Goal: Find contact information: Find contact information

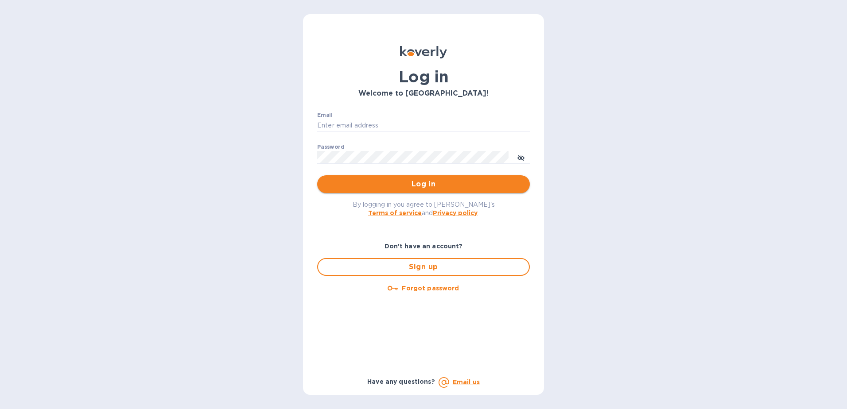
type input "[EMAIL_ADDRESS][DOMAIN_NAME]"
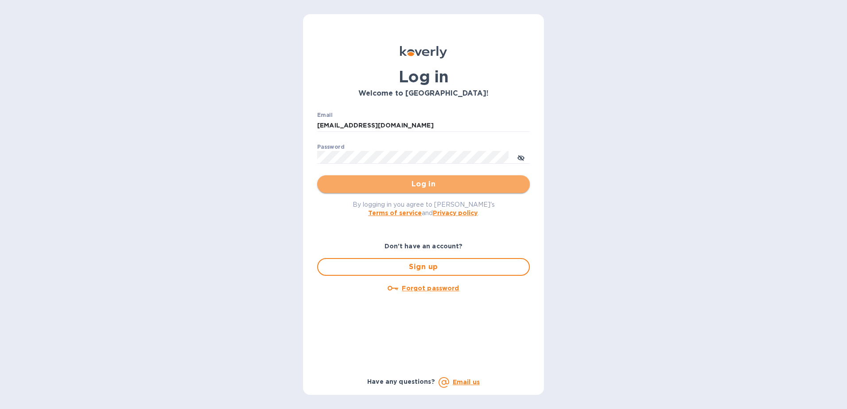
click at [418, 182] on span "Log in" at bounding box center [423, 184] width 198 height 11
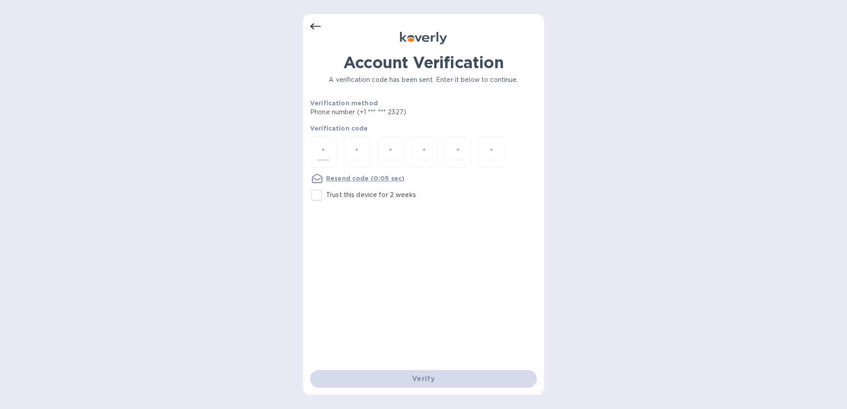
click at [313, 155] on div at bounding box center [323, 151] width 27 height 31
type input "3"
type input "9"
type input "4"
type input "9"
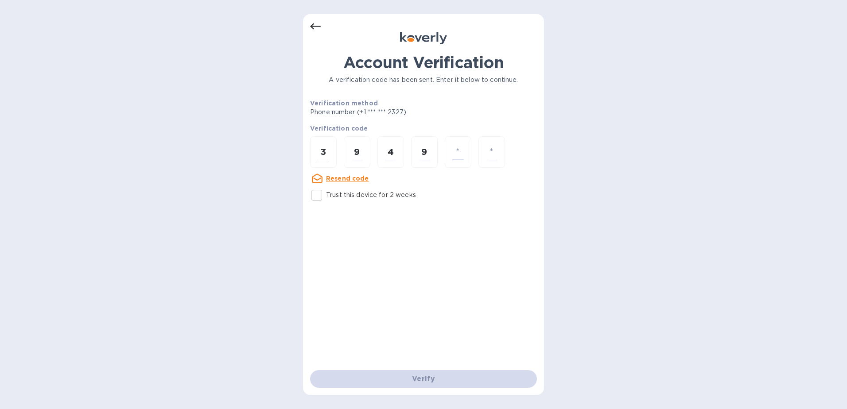
type input "4"
type input "6"
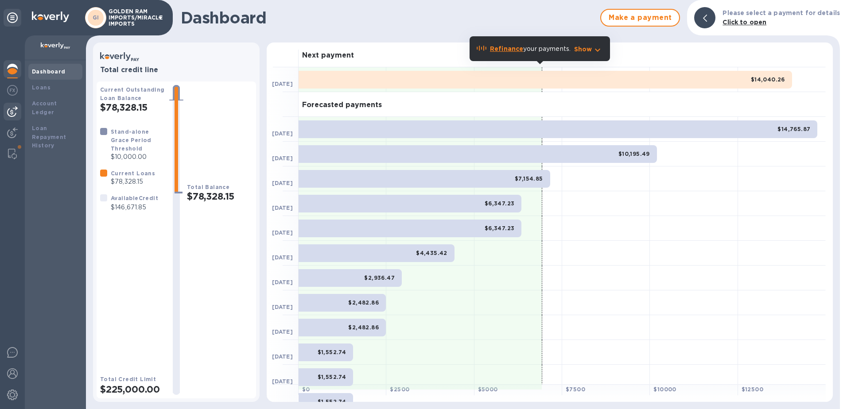
click at [14, 113] on img at bounding box center [12, 111] width 11 height 11
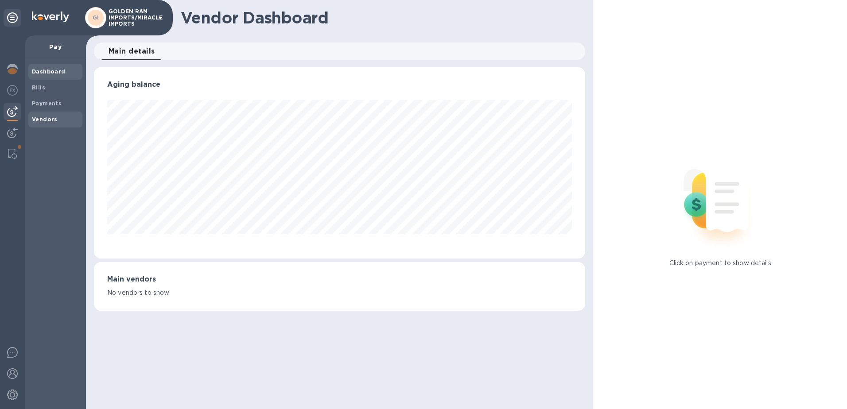
scroll to position [191, 492]
click at [50, 119] on b "Vendors" at bounding box center [45, 119] width 26 height 7
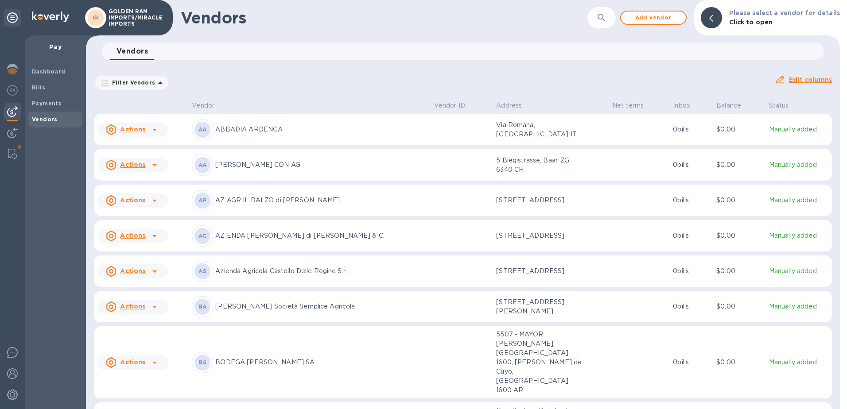
click at [258, 130] on p "ABBADIA ARDENGA" at bounding box center [320, 129] width 211 height 9
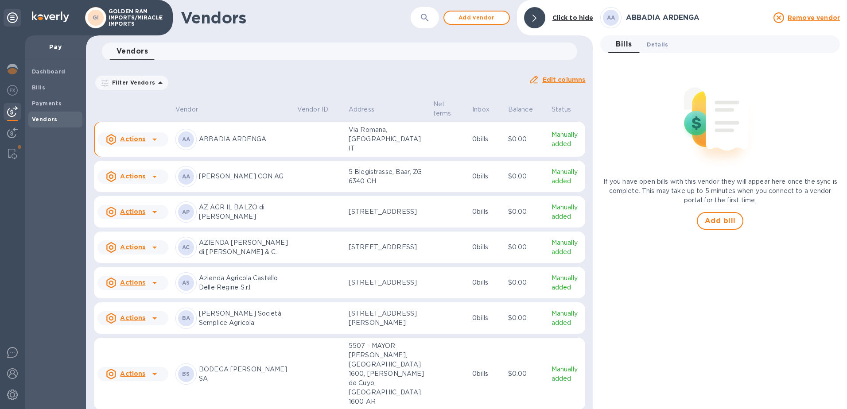
click at [649, 45] on span "Details 0" at bounding box center [657, 44] width 21 height 9
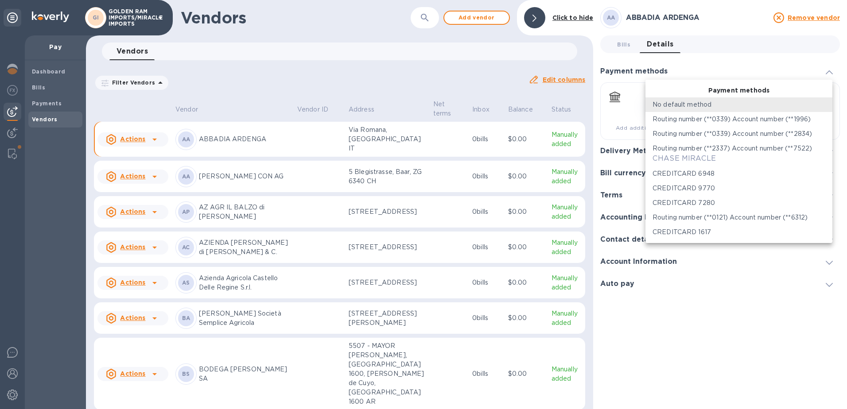
click at [828, 102] on body "GI GOLDEN RAM IMPORTS/MIRACLE IMPORTS Pay Dashboard Bills Payments Vendors Vend…" at bounding box center [423, 204] width 847 height 409
click at [828, 102] on li "No default method" at bounding box center [739, 104] width 187 height 15
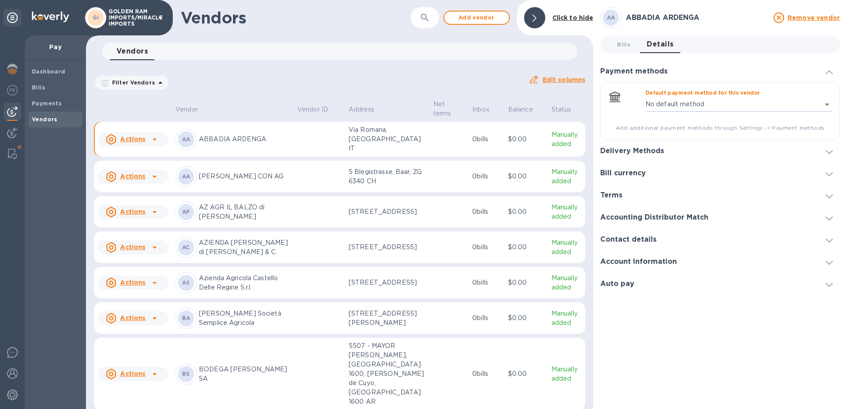
click at [674, 156] on div "Delivery Methods" at bounding box center [720, 151] width 240 height 22
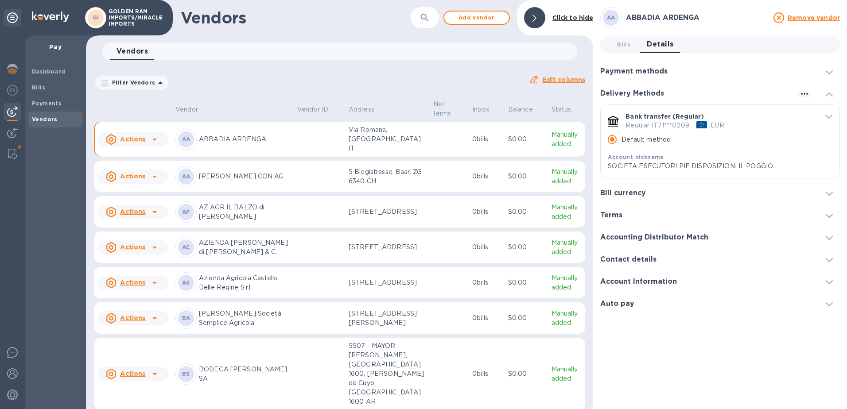
click at [829, 116] on icon "default-method" at bounding box center [828, 117] width 7 height 4
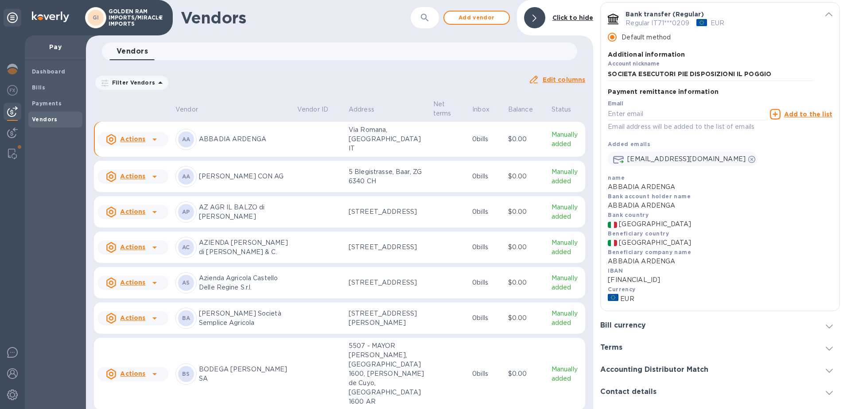
scroll to position [104, 0]
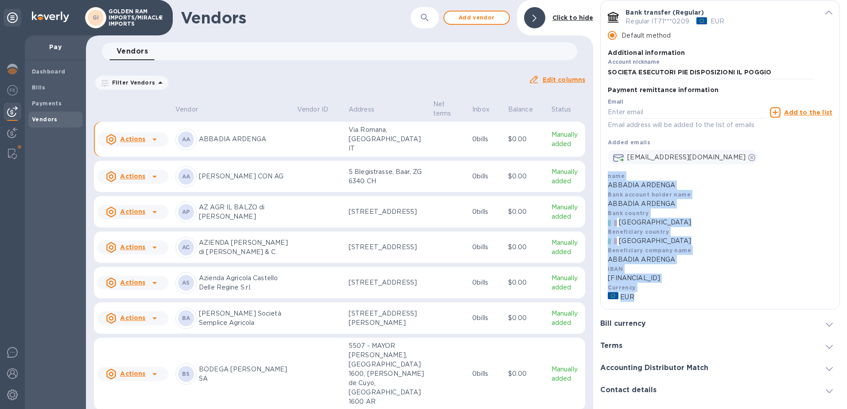
drag, startPoint x: 601, startPoint y: 174, endPoint x: 727, endPoint y: 297, distance: 177.0
click at [727, 297] on div "Payment remittance information Email Email address will be added to the list of…" at bounding box center [720, 198] width 239 height 221
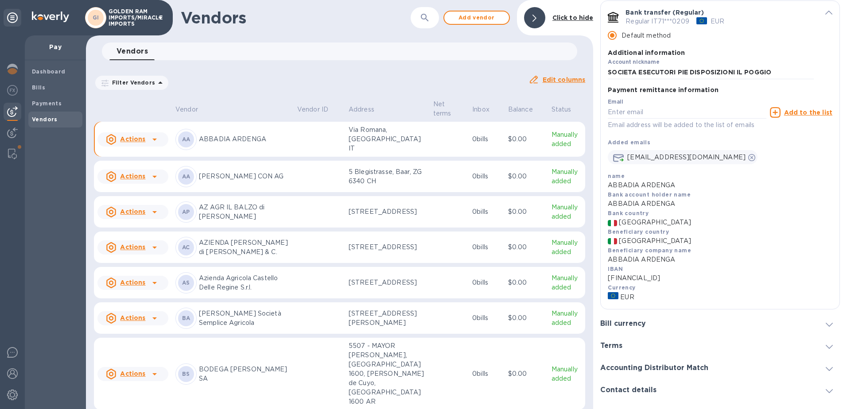
click at [802, 164] on div "info@abbadiardengapoggio.it" at bounding box center [720, 156] width 225 height 18
